Goal: Transaction & Acquisition: Subscribe to service/newsletter

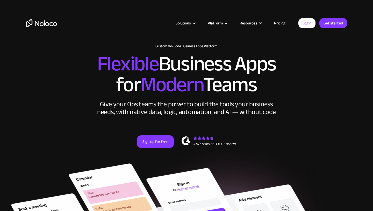
click at [279, 22] on link "Pricing" at bounding box center [280, 23] width 24 height 7
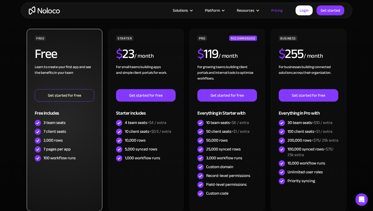
click at [48, 98] on link "Get started for free" at bounding box center [65, 95] width 60 height 12
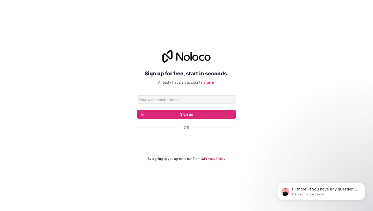
click at [146, 100] on input "Email address" at bounding box center [187, 99] width 100 height 8
click at [119, 104] on div "Sign up for free, start in seconds. Already have an account? Sign in Sign up Or…" at bounding box center [186, 105] width 373 height 125
click at [194, 100] on input "Email address" at bounding box center [187, 99] width 100 height 8
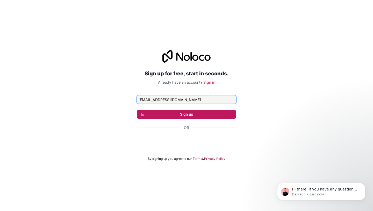
type input "[EMAIL_ADDRESS][DOMAIN_NAME]"
click at [209, 117] on button "Sign up" at bounding box center [187, 114] width 100 height 9
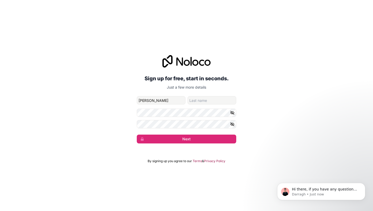
type input "[PERSON_NAME]"
type input "Hizar"
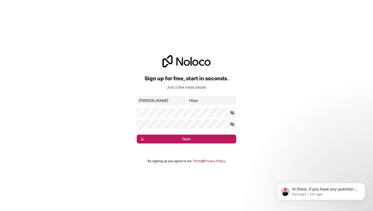
click at [179, 135] on button "Next" at bounding box center [187, 138] width 100 height 9
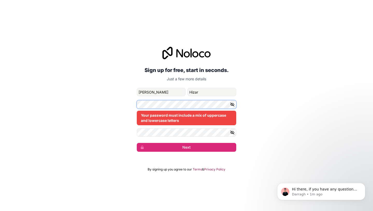
click at [135, 104] on div "Sign up for free, start in seconds. Just a few more details [EMAIL_ADDRESS][DOM…" at bounding box center [186, 98] width 373 height 119
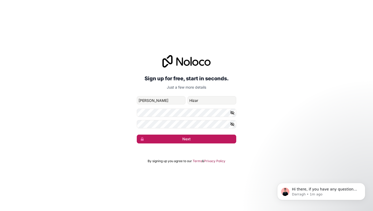
click at [158, 138] on button "Next" at bounding box center [187, 138] width 100 height 9
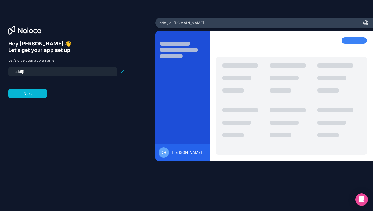
drag, startPoint x: 30, startPoint y: 73, endPoint x: 10, endPoint y: 73, distance: 20.0
click at [10, 73] on div "cddijial" at bounding box center [62, 71] width 109 height 9
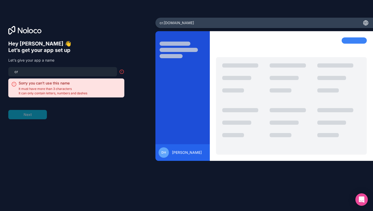
type input "c"
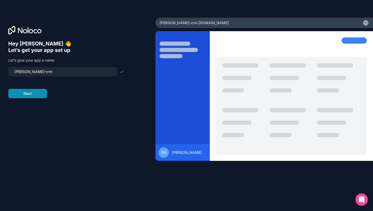
type input "[PERSON_NAME]-crm"
click at [29, 95] on button "Next" at bounding box center [27, 93] width 39 height 9
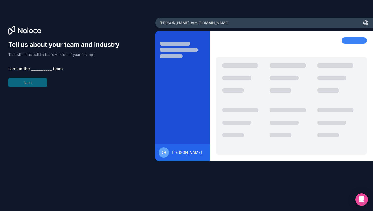
click at [36, 69] on span "__________" at bounding box center [41, 68] width 21 height 6
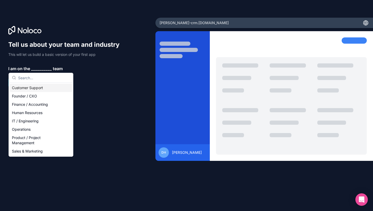
click at [78, 32] on div at bounding box center [77, 30] width 139 height 8
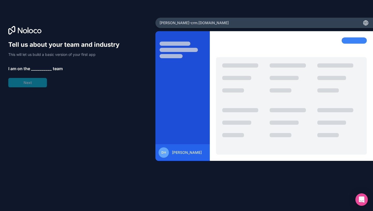
click at [35, 68] on span "__________" at bounding box center [41, 68] width 21 height 6
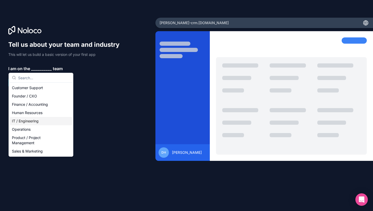
click at [28, 122] on div "IT / Engineering" at bounding box center [41, 121] width 62 height 8
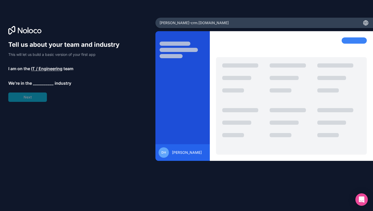
click at [39, 85] on span "__________" at bounding box center [43, 83] width 21 height 6
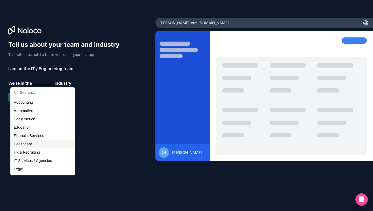
click at [31, 144] on div "Healthcare" at bounding box center [43, 144] width 62 height 8
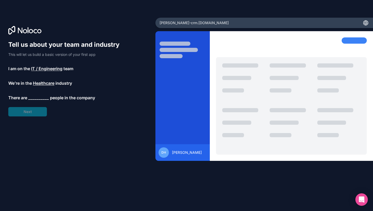
click at [36, 98] on span "__________" at bounding box center [38, 97] width 21 height 6
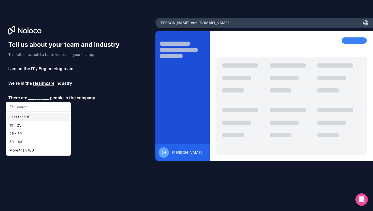
click at [29, 113] on div "Less than 10" at bounding box center [38, 117] width 62 height 8
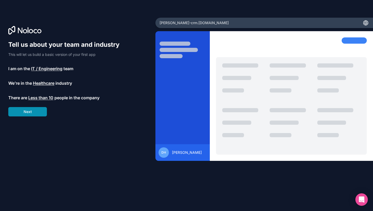
click at [28, 113] on button "Next" at bounding box center [27, 111] width 39 height 9
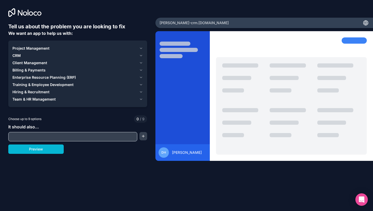
click at [46, 56] on div "CRM" at bounding box center [74, 55] width 125 height 5
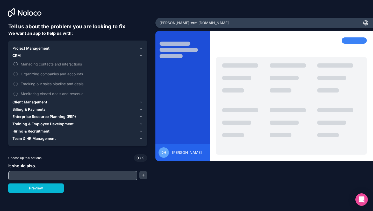
click at [37, 64] on span "Managing contacts and interactions" at bounding box center [81, 63] width 121 height 5
click at [18, 64] on button "Managing contacts and interactions" at bounding box center [15, 64] width 4 height 4
click at [37, 74] on span "Organizing companies and accounts" at bounding box center [81, 73] width 121 height 5
click at [18, 74] on button "Organizing companies and accounts" at bounding box center [15, 74] width 4 height 4
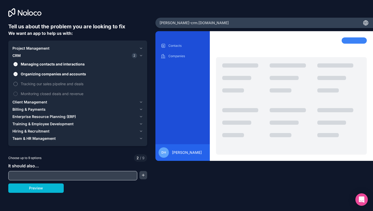
click at [36, 84] on span "Tracking our sales pipeline and deals" at bounding box center [81, 83] width 121 height 5
click at [18, 84] on button "Tracking our sales pipeline and deals" at bounding box center [15, 84] width 4 height 4
click at [33, 93] on span "Monitoring closed deals and revenue" at bounding box center [81, 93] width 121 height 5
click at [18, 93] on button "Monitoring closed deals and revenue" at bounding box center [15, 94] width 4 height 4
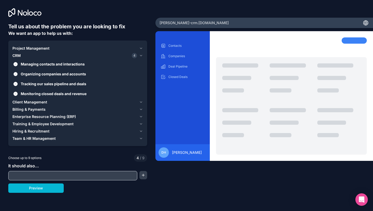
click at [29, 74] on span "Organizing companies and accounts" at bounding box center [81, 73] width 121 height 5
click at [18, 74] on button "Organizing companies and accounts" at bounding box center [15, 74] width 4 height 4
click at [31, 48] on span "Project Management" at bounding box center [30, 48] width 37 height 5
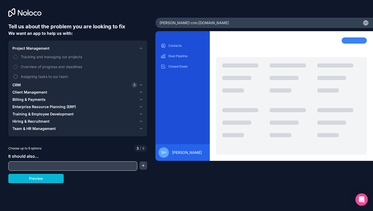
click at [30, 78] on span "Assigning tasks to our team" at bounding box center [81, 76] width 121 height 5
click at [18, 78] on button "Assigning tasks to our team" at bounding box center [15, 76] width 4 height 4
click at [27, 92] on span "Client Management" at bounding box center [29, 91] width 35 height 5
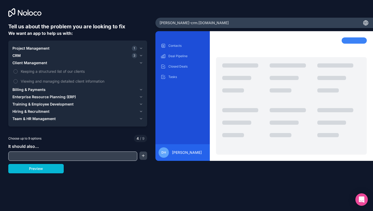
click at [29, 89] on span "Billing & Payments" at bounding box center [28, 89] width 33 height 5
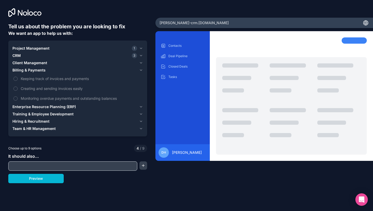
click at [29, 112] on span "Training & Employee Development" at bounding box center [42, 113] width 61 height 5
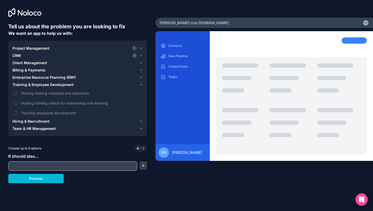
click at [29, 121] on span "Hiring & Recruitment" at bounding box center [30, 121] width 37 height 5
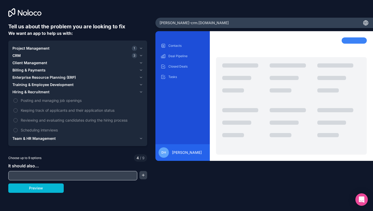
click at [30, 138] on span "Team & HR Management" at bounding box center [33, 138] width 43 height 5
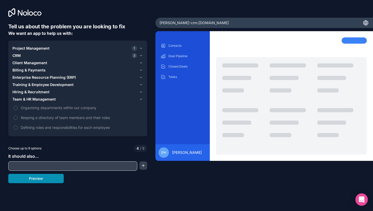
click at [39, 179] on button "Preview" at bounding box center [35, 177] width 55 height 9
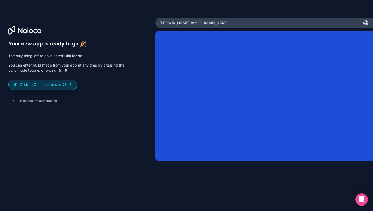
click at [44, 86] on p "Click to Continue, or use E" at bounding box center [46, 84] width 53 height 5
